Goal: Transaction & Acquisition: Purchase product/service

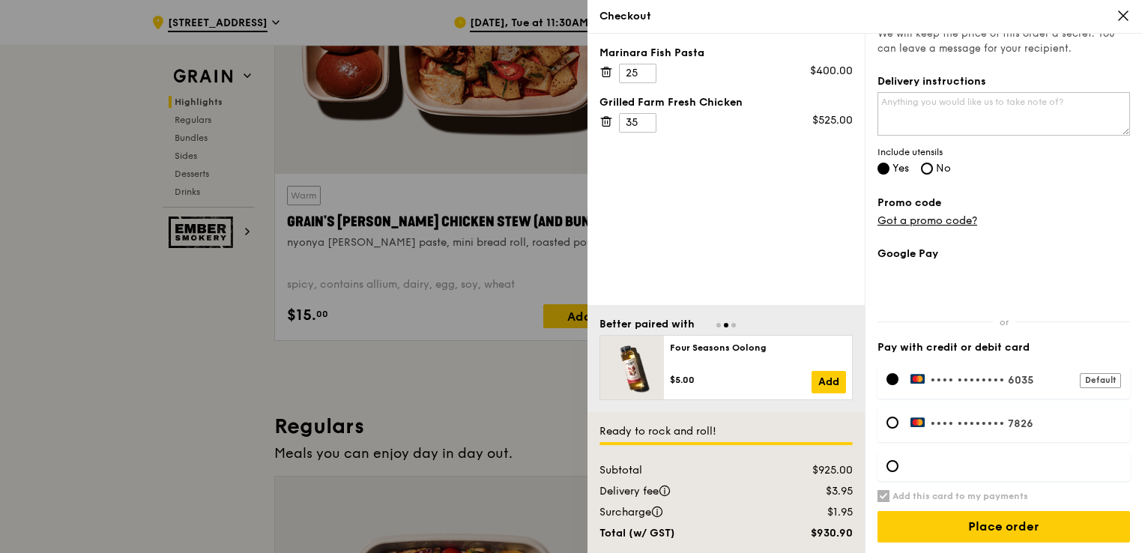
scroll to position [631, 0]
click at [885, 464] on div at bounding box center [1003, 466] width 252 height 30
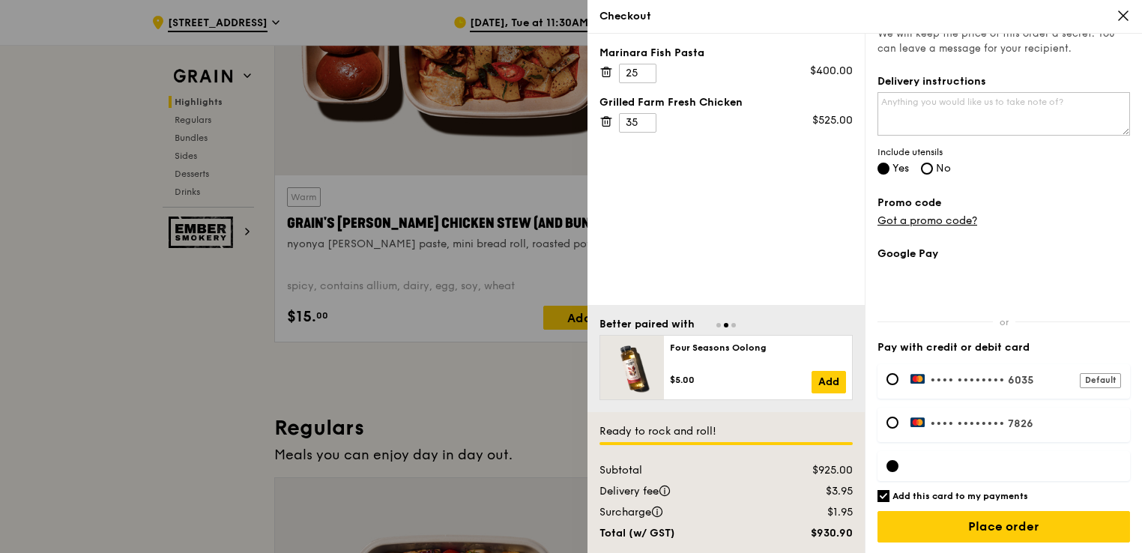
click at [791, 231] on div "Marinara Fish Pasta 25 $400.00 Grilled Farm Fresh Chicken 35 $525.00" at bounding box center [725, 169] width 277 height 271
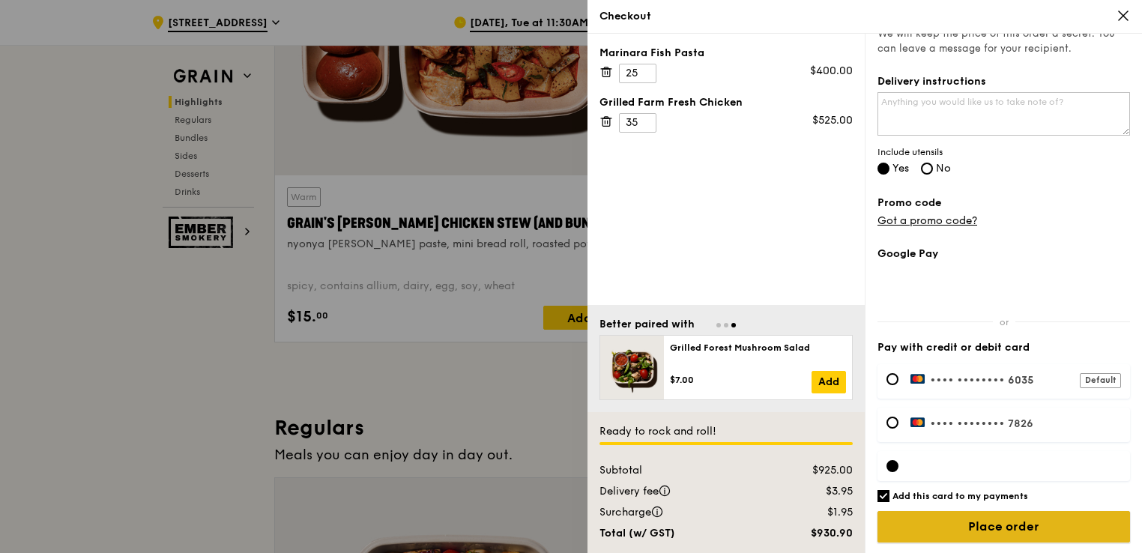
click at [1045, 518] on input "Place order" at bounding box center [1003, 526] width 252 height 31
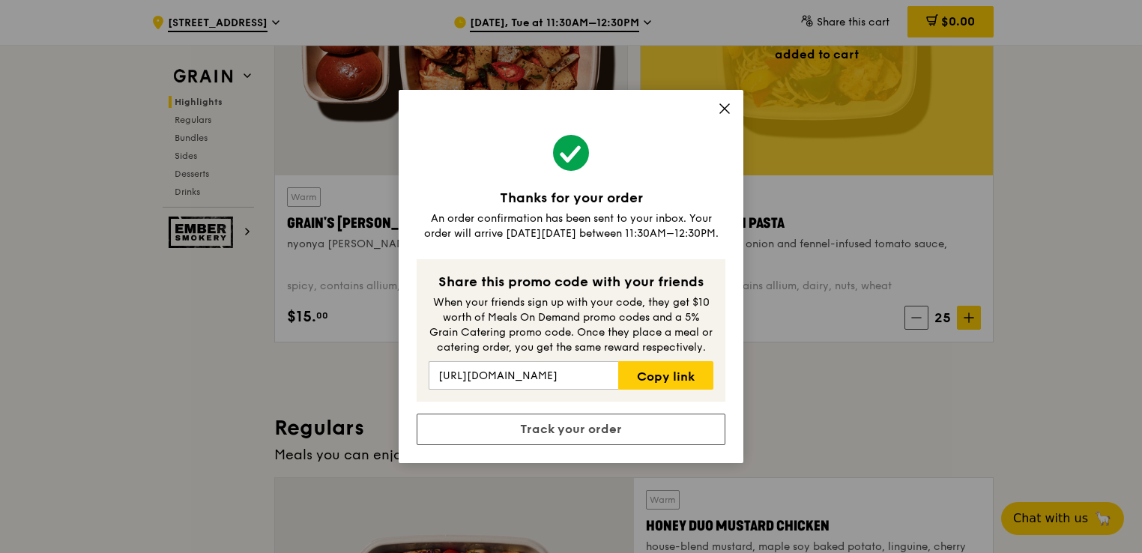
click at [728, 112] on icon at bounding box center [724, 108] width 9 height 9
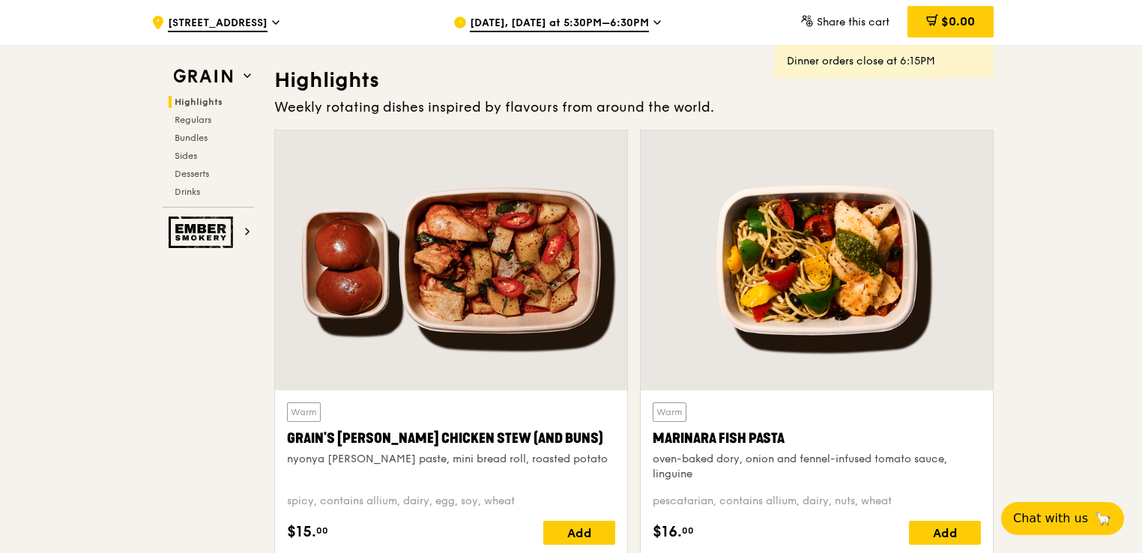
scroll to position [415, 0]
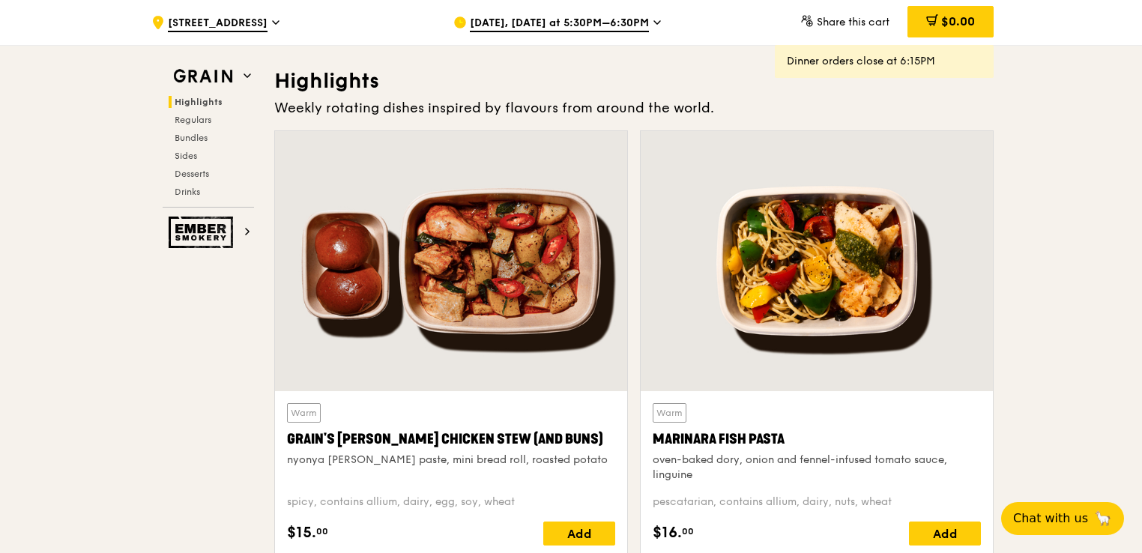
click at [229, 33] on div ".cls-1 { fill: none; stroke: #fff; stroke-linecap: round; stroke-linejoin: roun…" at bounding box center [290, 22] width 278 height 45
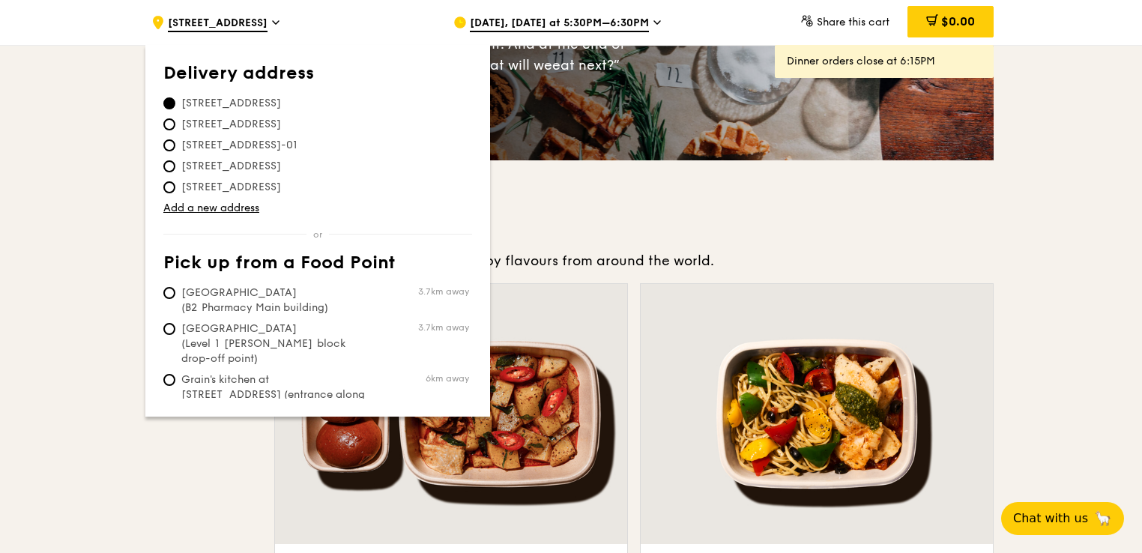
scroll to position [0, 0]
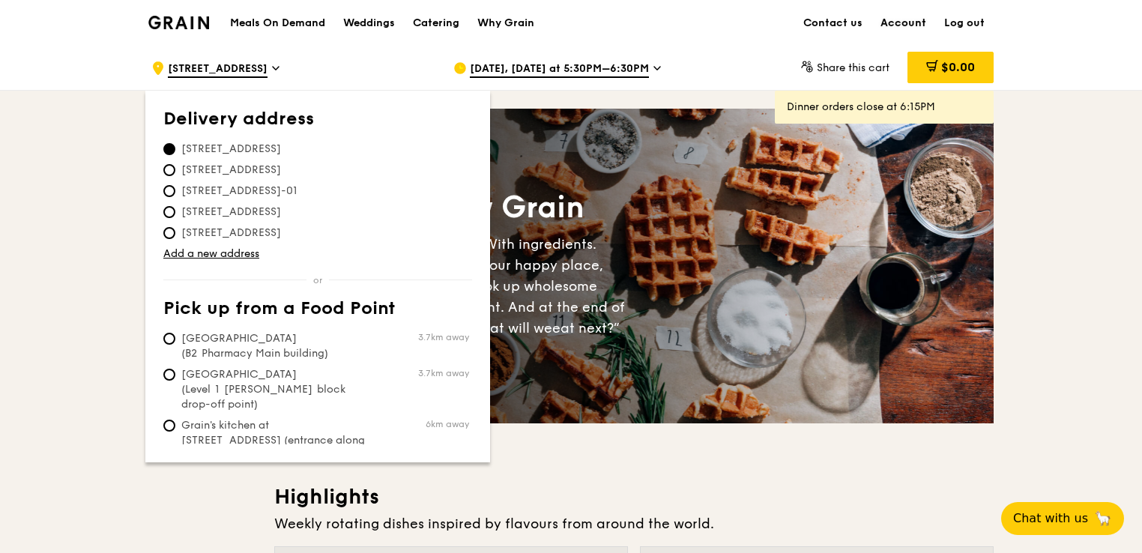
click at [906, 22] on link "Account" at bounding box center [903, 23] width 64 height 45
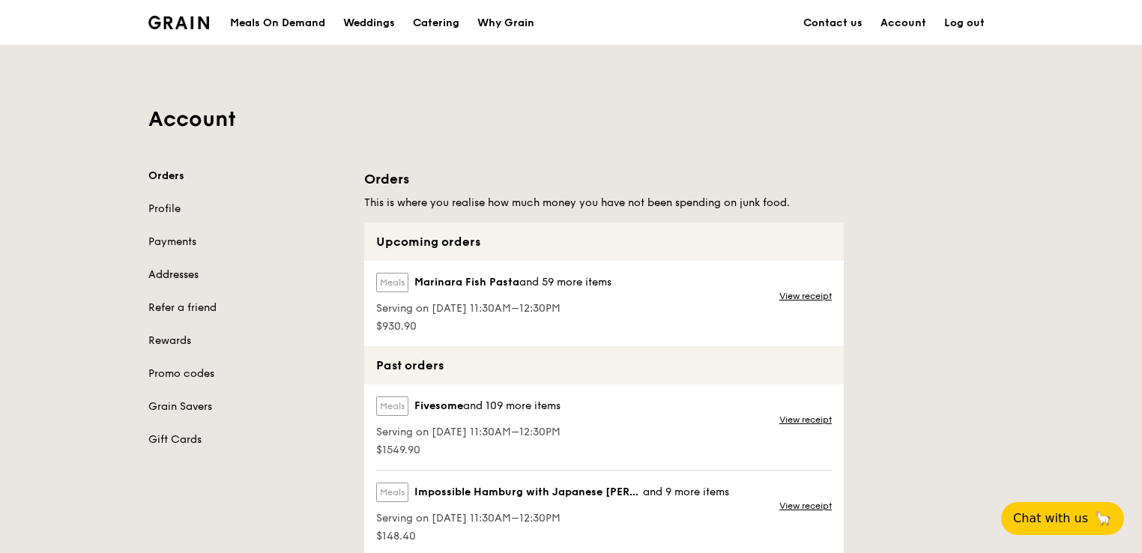
click at [176, 268] on link "Addresses" at bounding box center [247, 274] width 198 height 15
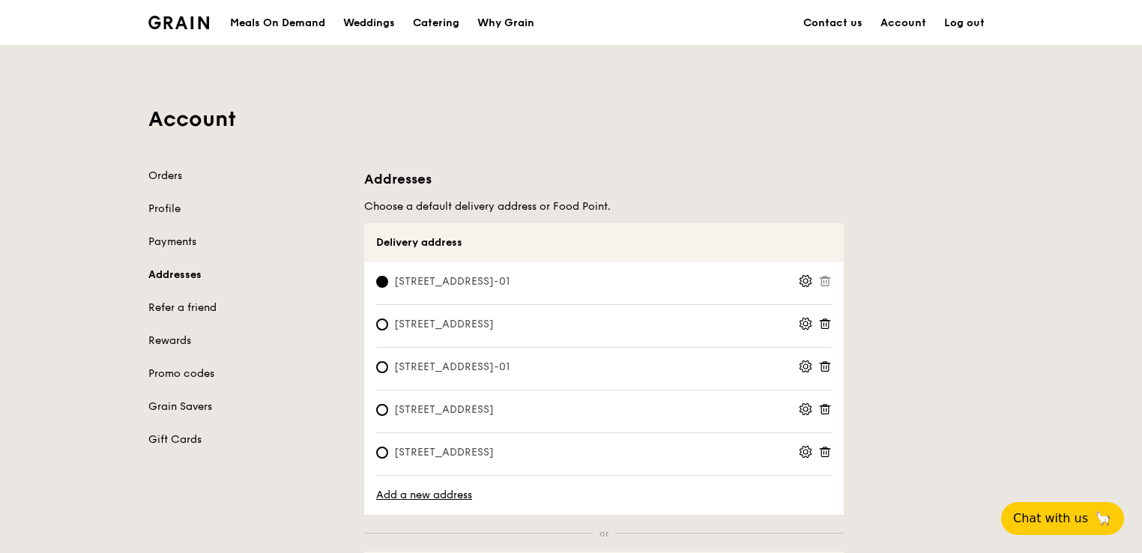
click at [826, 328] on icon at bounding box center [824, 323] width 13 height 13
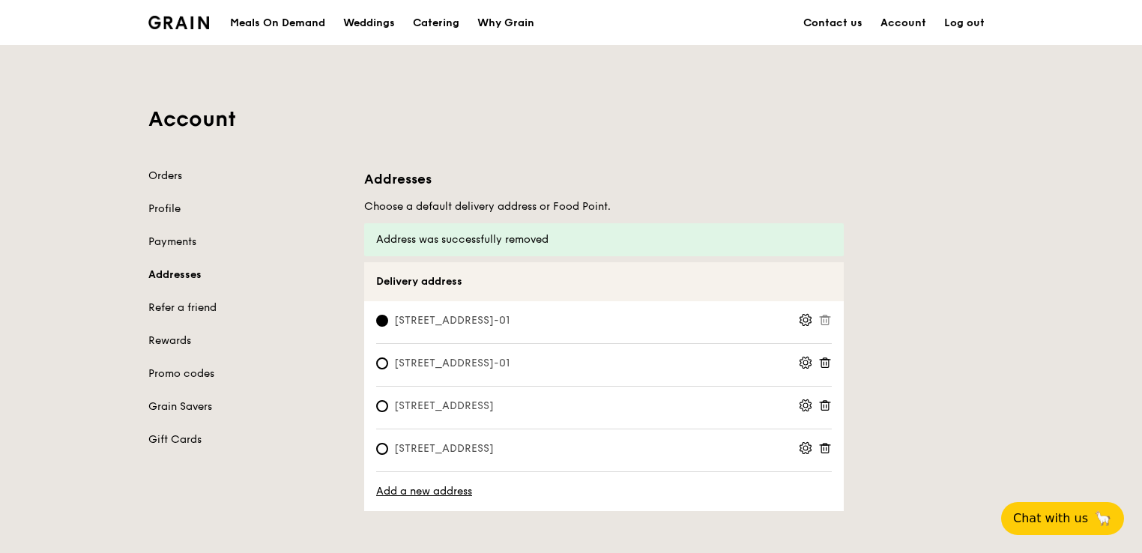
click at [829, 363] on icon at bounding box center [824, 363] width 7 height 7
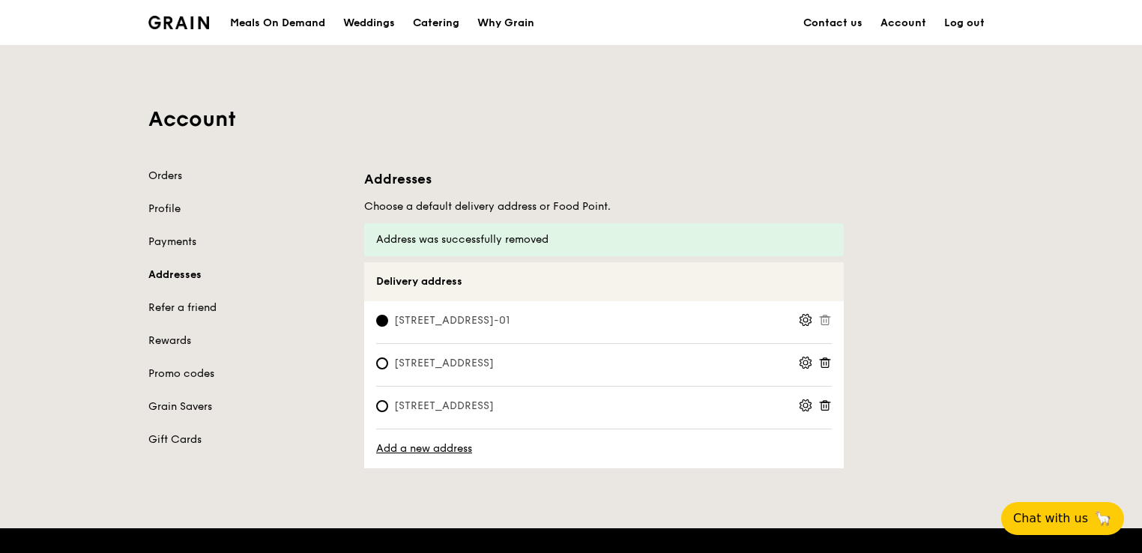
click at [824, 364] on icon at bounding box center [824, 362] width 13 height 13
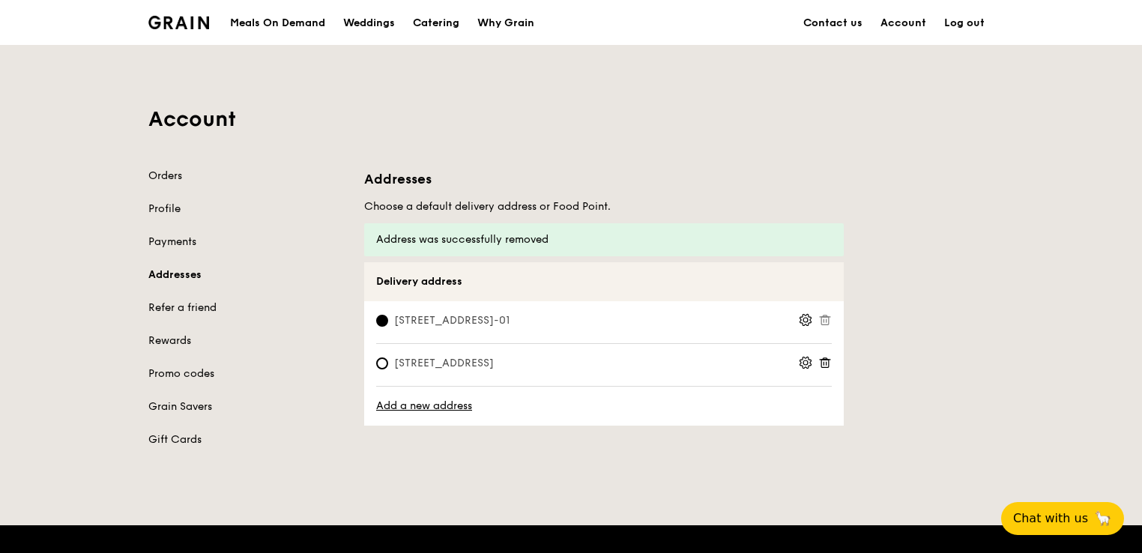
click at [820, 358] on icon at bounding box center [824, 362] width 13 height 13
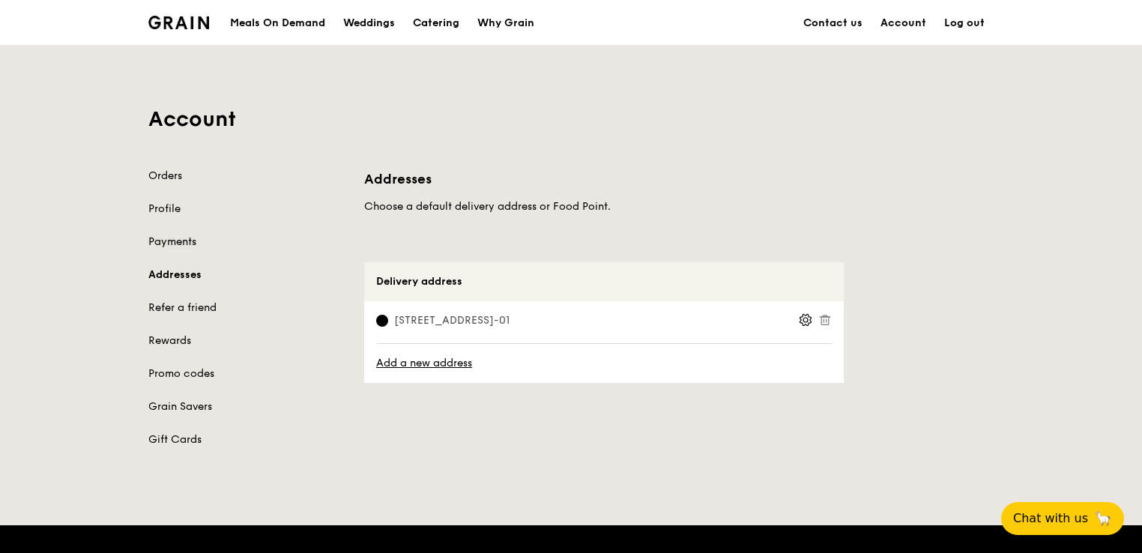
click at [173, 240] on link "Payments" at bounding box center [247, 241] width 198 height 15
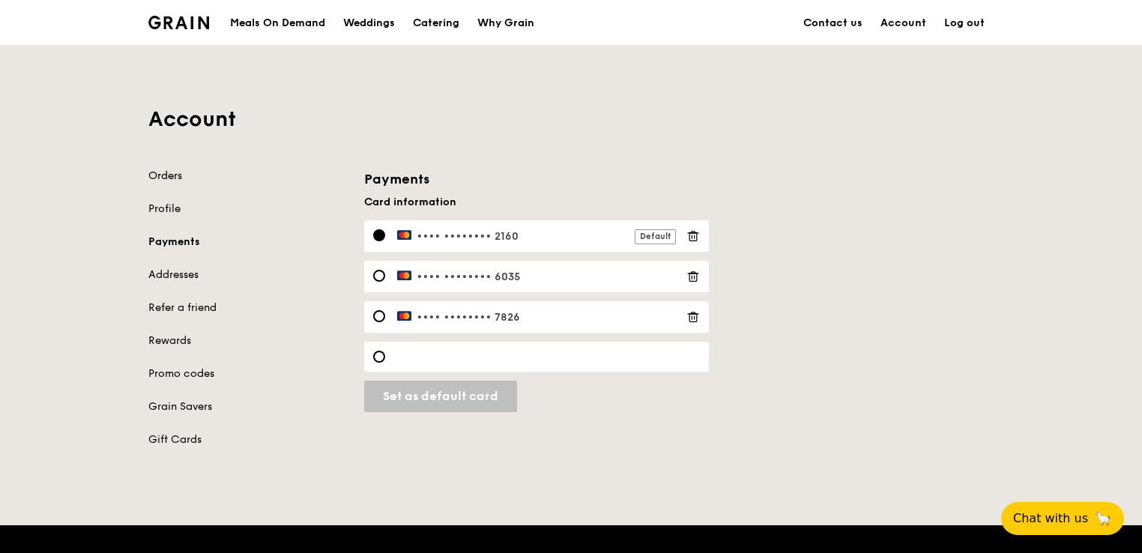
click at [179, 169] on link "Orders" at bounding box center [247, 176] width 198 height 15
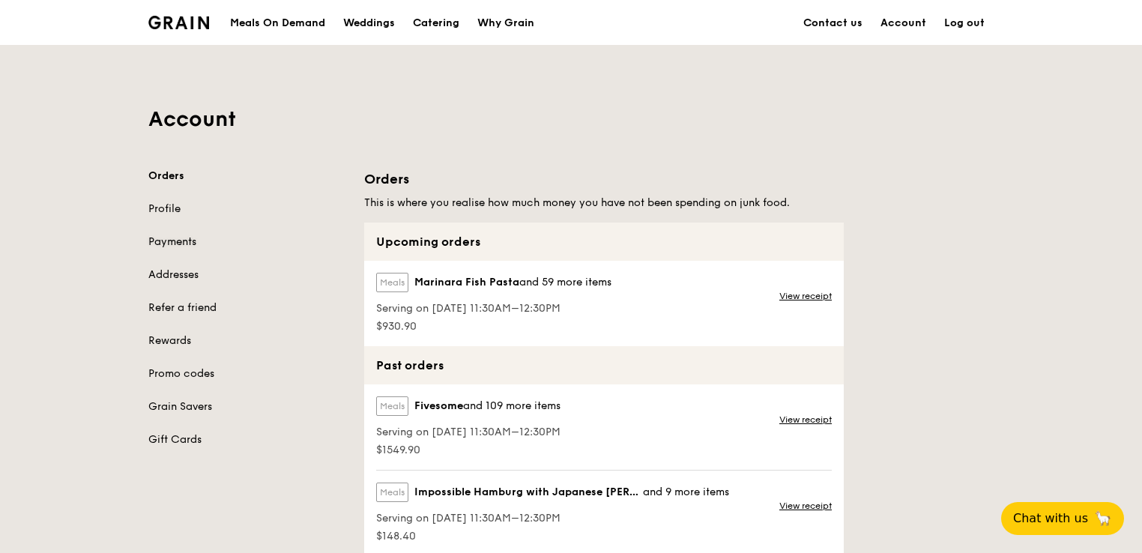
click at [176, 240] on link "Payments" at bounding box center [247, 241] width 198 height 15
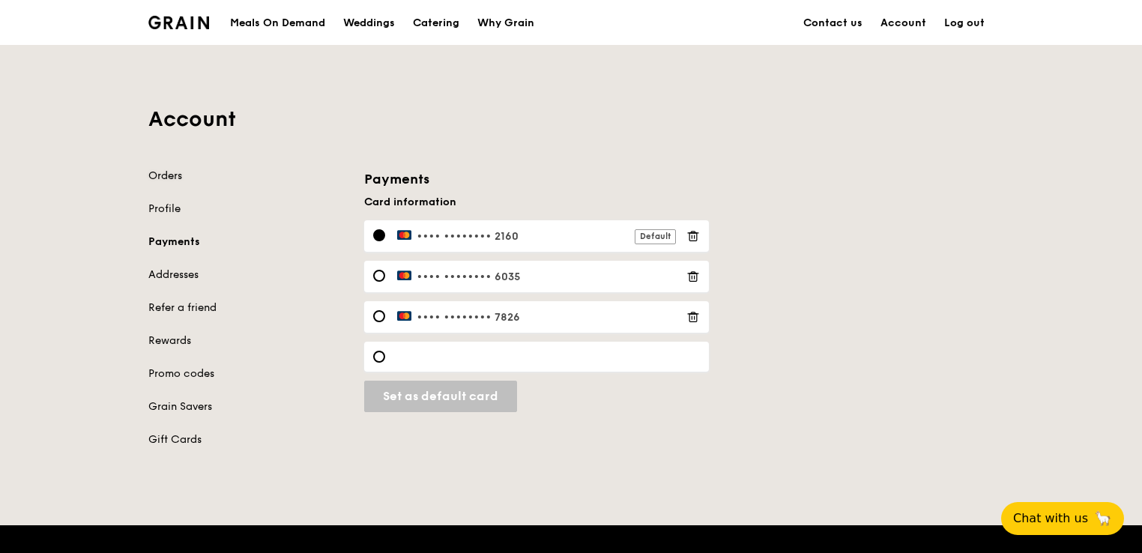
click at [175, 174] on link "Orders" at bounding box center [247, 176] width 198 height 15
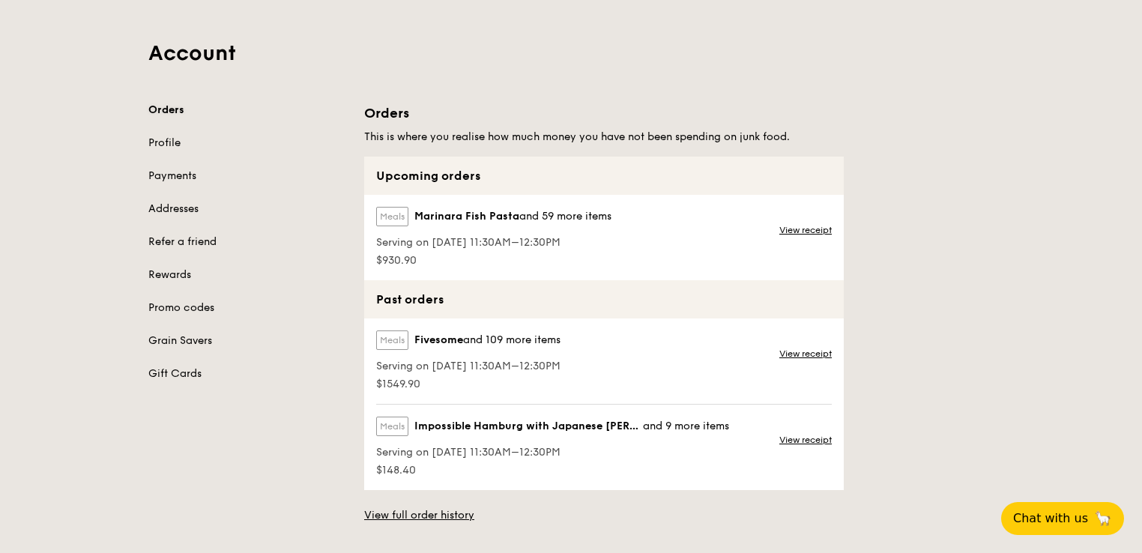
scroll to position [68, 0]
click at [819, 226] on link "View receipt" at bounding box center [805, 228] width 52 height 12
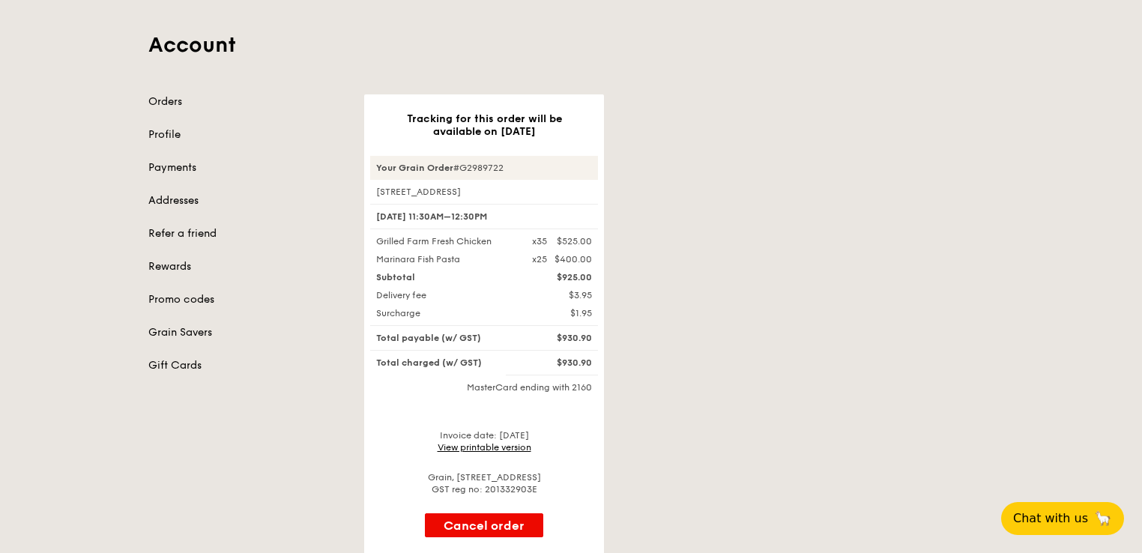
scroll to position [113, 0]
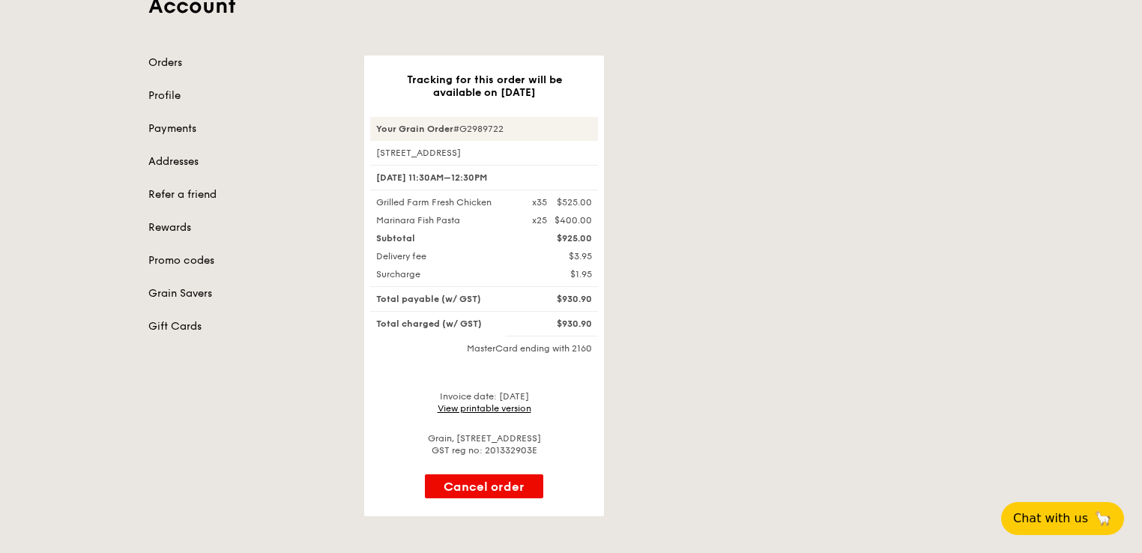
click at [620, 372] on div "Tracking for this order will be available on [DATE] Your Grain Order #G2989722 …" at bounding box center [678, 285] width 647 height 461
click at [580, 298] on div "$930.90" at bounding box center [562, 299] width 78 height 12
copy div "930.90"
